Goal: Information Seeking & Learning: Learn about a topic

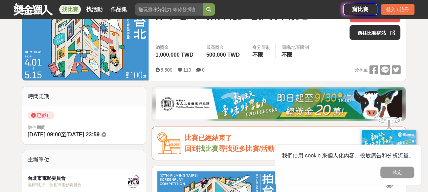
scroll to position [68, 0]
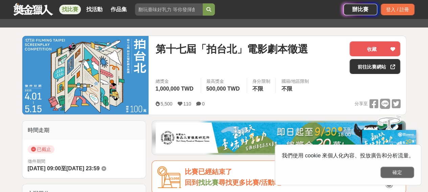
click at [391, 171] on button "確定" at bounding box center [398, 172] width 34 height 12
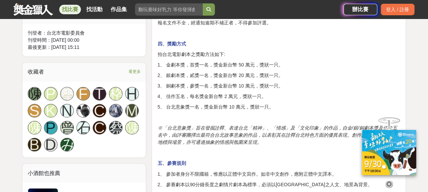
scroll to position [542, 0]
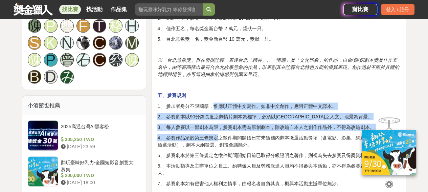
drag, startPoint x: 213, startPoint y: 107, endPoint x: 219, endPoint y: 133, distance: 26.4
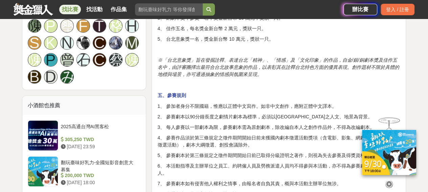
click at [224, 139] on p "4、 參賽作品須於第三條規定之徵件期間開始日前未獲國內劇本徵選活動獎項（含電影、影集、網劇、電視各項劇本徵選活動），劇本大綱徵選、創投會議除外。" at bounding box center [278, 141] width 243 height 14
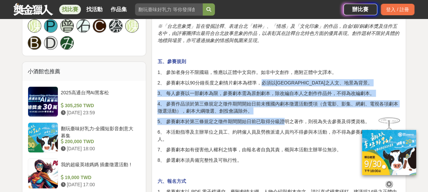
drag, startPoint x: 262, startPoint y: 81, endPoint x: 284, endPoint y: 114, distance: 39.7
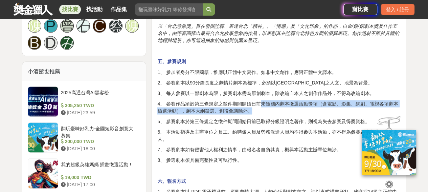
drag, startPoint x: 268, startPoint y: 108, endPoint x: 263, endPoint y: 96, distance: 12.7
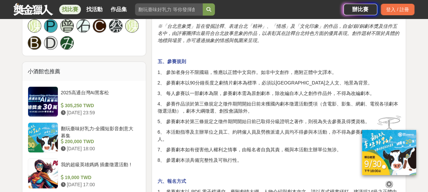
click at [247, 100] on p "4、 參賽作品須於第三條規定之徵件期間開始日前未獲國內劇本徵選活動獎項（含電影、影集、網劇、電視各項劇本徵選活動），劇本大綱徵選、創投會議除外。" at bounding box center [278, 107] width 243 height 14
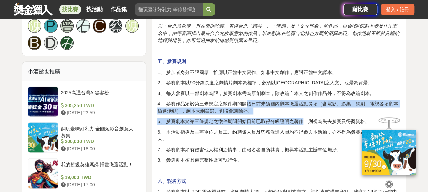
drag, startPoint x: 251, startPoint y: 105, endPoint x: 303, endPoint y: 113, distance: 52.4
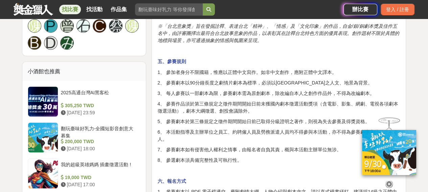
click at [261, 128] on p "6、 本活動指導及主辦單位之員工、約聘僱人員及勞務派遣人員均不得參與本活動，亦不得為參賽劇本之共同著作人。" at bounding box center [278, 135] width 243 height 14
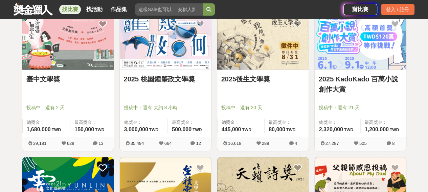
scroll to position [102, 0]
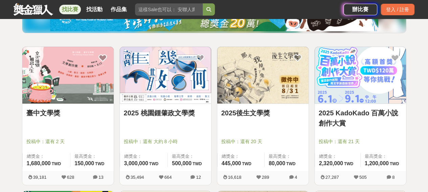
click at [45, 112] on link "臺中文學獎" at bounding box center [67, 113] width 83 height 10
click at [261, 77] on img at bounding box center [262, 75] width 91 height 57
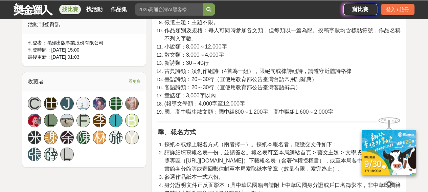
scroll to position [271, 0]
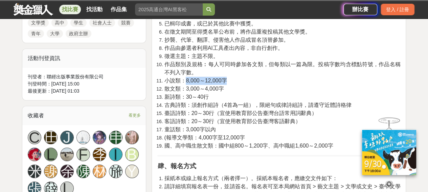
drag, startPoint x: 186, startPoint y: 80, endPoint x: 232, endPoint y: 80, distance: 45.7
click at [232, 80] on li "小說類：8,000～12,000字" at bounding box center [282, 81] width 236 height 8
click at [225, 96] on li "新詩類：30～40行" at bounding box center [282, 97] width 236 height 8
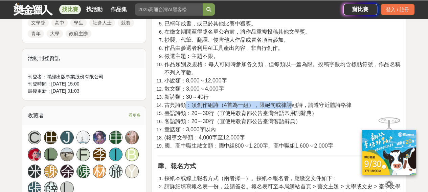
drag, startPoint x: 188, startPoint y: 107, endPoint x: 287, endPoint y: 106, distance: 98.9
click at [287, 106] on span "古典詩類：須創作組詩（4首為一組），限絕句或律詩組詩，請遵守近體詩格律" at bounding box center [257, 105] width 187 height 6
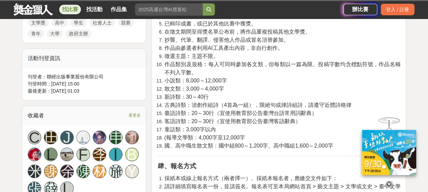
click at [291, 112] on span "臺語詩類：20～30行（宜使用教育部公告臺灣台語常用詞辭典）" at bounding box center [240, 113] width 153 height 6
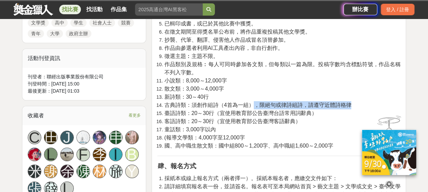
drag, startPoint x: 254, startPoint y: 102, endPoint x: 363, endPoint y: 101, distance: 109.0
click at [363, 101] on li "古典詩類：須創作組詩（4首為一組），限絕句或律詩組詩，請遵守近體詩格律" at bounding box center [282, 105] width 236 height 8
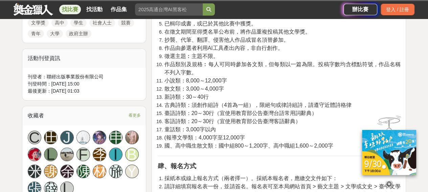
click at [277, 113] on span "臺語詩類：20～30行（宜使用教育部公告臺灣台語常用詞辭典）" at bounding box center [240, 113] width 153 height 6
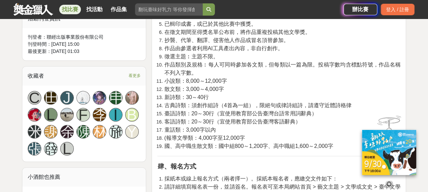
scroll to position [305, 0]
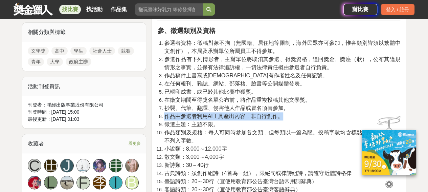
drag, startPoint x: 163, startPoint y: 116, endPoint x: 283, endPoint y: 115, distance: 119.9
click at [283, 115] on li "作品由參選者利用AI工具產出內容，非自行創作。" at bounding box center [282, 116] width 236 height 8
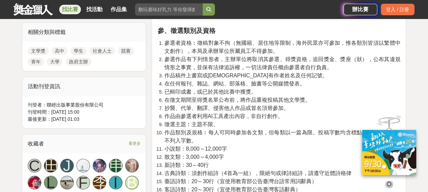
scroll to position [339, 0]
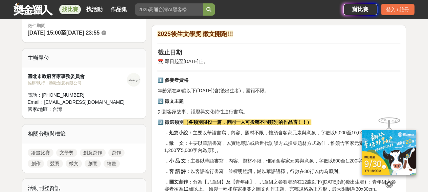
scroll to position [237, 0]
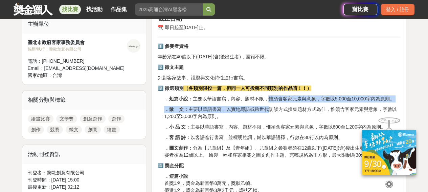
drag, startPoint x: 269, startPoint y: 99, endPoint x: 266, endPoint y: 108, distance: 9.8
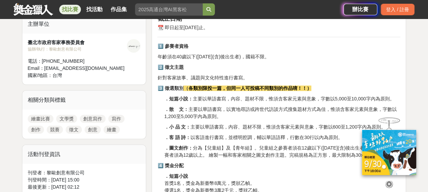
click at [266, 112] on p "．散 文： 主要以華語書寫，以實地尋訪或跨世代訪談方式搜集題材方式為佳，惟須含客家元素與意象，字數以1,200至5,000字內為原則。" at bounding box center [282, 113] width 236 height 14
click at [257, 115] on p "．散 文： 主要以華語書寫，以實地尋訪或跨世代訪談方式搜集題材方式為佳，惟須含客家元素與意象，字數以1,200至5,000字內為原則。" at bounding box center [282, 113] width 236 height 14
drag, startPoint x: 190, startPoint y: 127, endPoint x: 282, endPoint y: 121, distance: 92.3
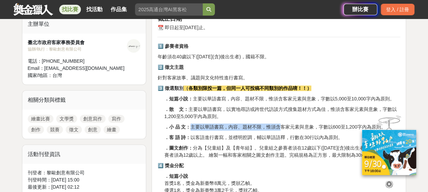
scroll to position [271, 0]
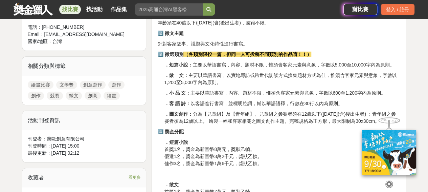
click at [324, 91] on p "．小 品 文： 主要以華語書寫，內容、題材不限，惟須含客家元素與意象，字數以600至1,200字內為原則。" at bounding box center [282, 92] width 236 height 7
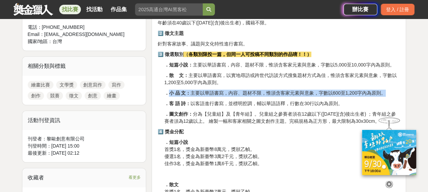
drag, startPoint x: 390, startPoint y: 93, endPoint x: 169, endPoint y: 93, distance: 221.1
click at [169, 93] on p "．小 品 文： 主要以華語書寫，內容、題材不限，惟須含客家元素與意象，字數以600至1,200字內為原則。" at bounding box center [282, 92] width 236 height 7
click at [169, 93] on strong "．小 品 文：" at bounding box center [177, 92] width 26 height 5
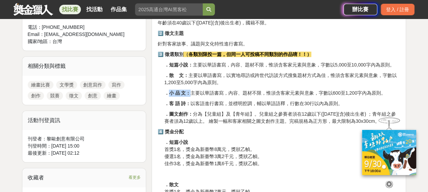
drag, startPoint x: 169, startPoint y: 93, endPoint x: 188, endPoint y: 92, distance: 19.0
click at [188, 92] on strong "．小 品 文：" at bounding box center [177, 92] width 26 height 5
click at [186, 92] on strong "．小 品 文：" at bounding box center [177, 92] width 26 height 5
drag, startPoint x: 182, startPoint y: 91, endPoint x: 161, endPoint y: 93, distance: 21.7
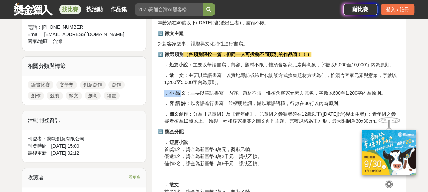
click at [180, 90] on strong "．小 品 文：" at bounding box center [177, 92] width 26 height 5
drag, startPoint x: 169, startPoint y: 91, endPoint x: 186, endPoint y: 93, distance: 17.3
click at [186, 93] on strong "．小 品 文：" at bounding box center [177, 92] width 26 height 5
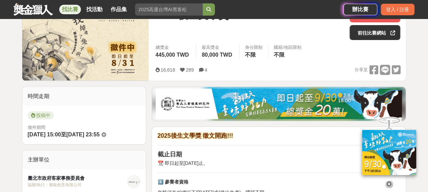
scroll to position [0, 0]
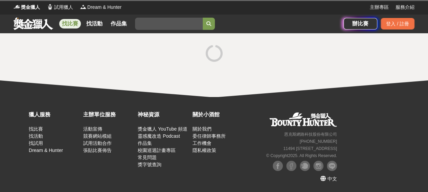
drag, startPoint x: 0, startPoint y: 0, endPoint x: 123, endPoint y: 77, distance: 145.1
click at [123, 77] on div at bounding box center [214, 65] width 428 height 64
click at [47, 23] on link at bounding box center [33, 23] width 41 height 13
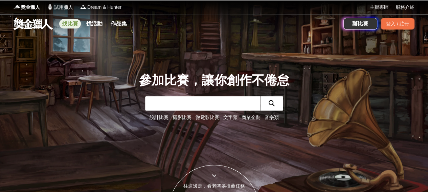
click at [71, 25] on link "找比賽" at bounding box center [70, 23] width 22 height 9
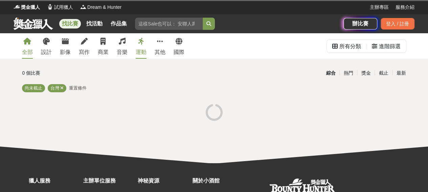
click at [85, 62] on div "全部 設計 影像 寫作 商業 音樂 運動 其他 國際 所有分類 進階篩選 0 個比賽 綜合 熱門 獎金 截止 最新 尚未截止 台灣 重置條件" at bounding box center [214, 98] width 428 height 130
click at [85, 59] on div "全部 設計 影像 寫作 商業 音樂 運動 其他 國際 所有分類 進階篩選 0 個比賽 綜合 熱門 獎金 截止 最新 尚未截止 台灣 重置條件" at bounding box center [214, 98] width 428 height 130
click at [84, 56] on div "寫作" at bounding box center [84, 52] width 11 height 8
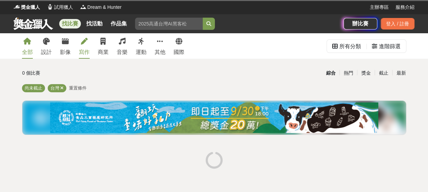
click at [86, 52] on div "寫作" at bounding box center [84, 52] width 11 height 8
click at [137, 90] on span "重置條件" at bounding box center [134, 87] width 18 height 5
click at [84, 49] on div "寫作" at bounding box center [84, 52] width 11 height 8
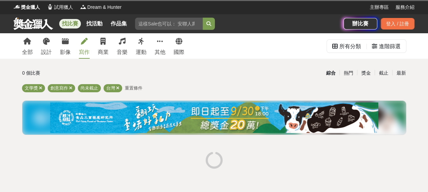
click at [5, 101] on div "全部 設計 影像 寫作 商業 音樂 運動 其他 國際 所有分類 進階篩選 0 個比賽 綜合 熱門 獎金 截止 最新 文學獎 創意寫作 尚未截止 台灣 重置條件" at bounding box center [214, 145] width 428 height 225
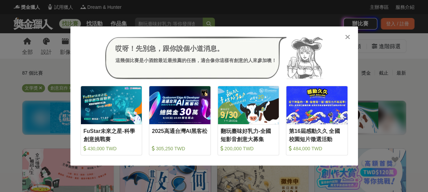
click at [347, 37] on icon at bounding box center [347, 37] width 5 height 7
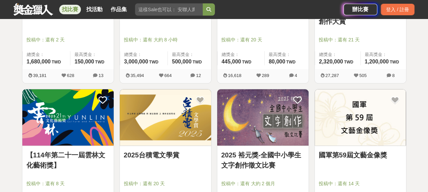
scroll to position [135, 0]
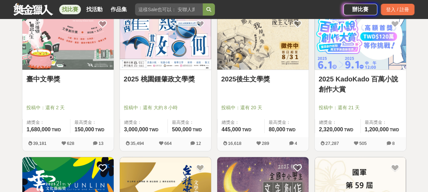
click at [83, 52] on img at bounding box center [67, 41] width 91 height 57
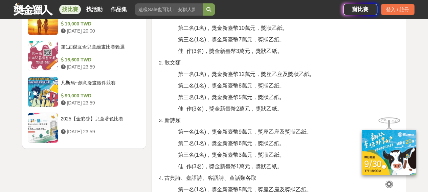
scroll to position [643, 0]
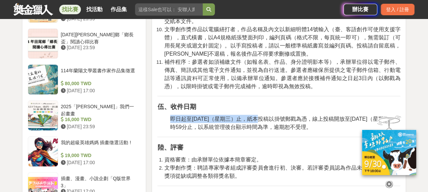
drag, startPoint x: 263, startPoint y: 119, endPoint x: 278, endPoint y: 133, distance: 20.4
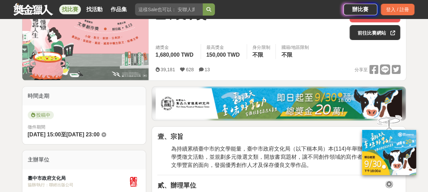
scroll to position [68, 0]
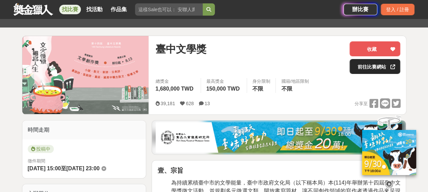
click at [360, 64] on link "前往比賽網站" at bounding box center [375, 66] width 51 height 15
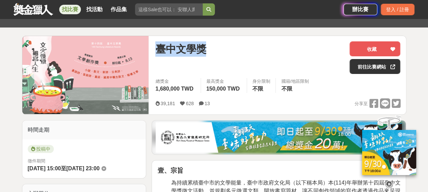
drag, startPoint x: 154, startPoint y: 52, endPoint x: 212, endPoint y: 47, distance: 57.4
click at [212, 47] on div "臺中文學獎 收藏 前往比賽網站 總獎金 1,680,000 TWD 最高獎金 150,000 TWD 身分限制 不限 國籍/地區限制 不限 39,181 62…" at bounding box center [278, 75] width 256 height 78
click at [210, 57] on div "臺中文學獎" at bounding box center [249, 57] width 189 height 33
drag, startPoint x: 205, startPoint y: 53, endPoint x: 178, endPoint y: 43, distance: 29.1
click at [177, 43] on span "臺中文學獎" at bounding box center [180, 48] width 51 height 15
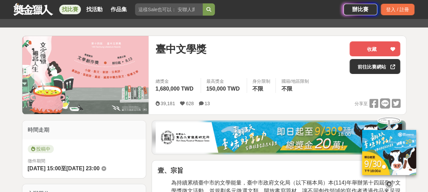
click at [207, 45] on div "臺中文學獎" at bounding box center [249, 48] width 189 height 15
click at [390, 182] on icon at bounding box center [389, 183] width 7 height 7
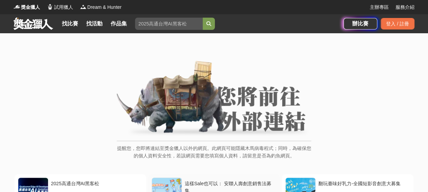
scroll to position [135, 0]
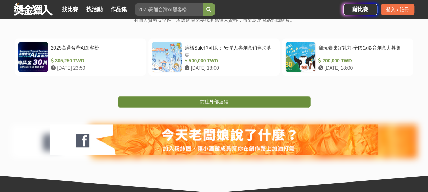
click at [193, 100] on link "前往外部連結" at bounding box center [214, 102] width 193 height 12
